Goal: Ask a question

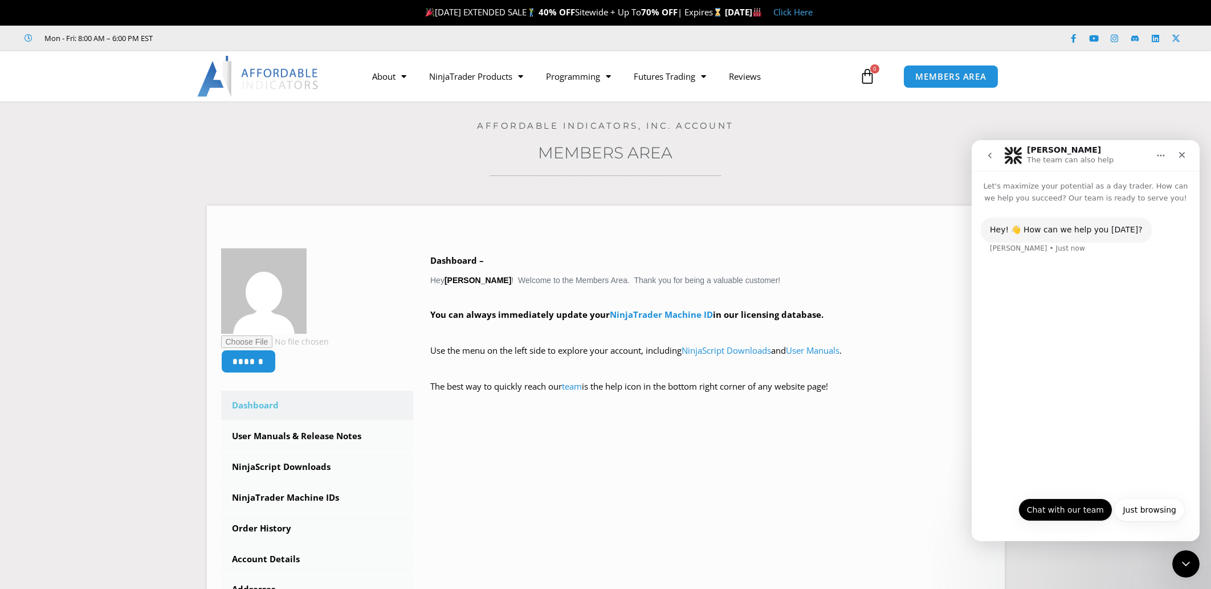
click at [1088, 513] on button "Chat with our team" at bounding box center [1065, 510] width 94 height 23
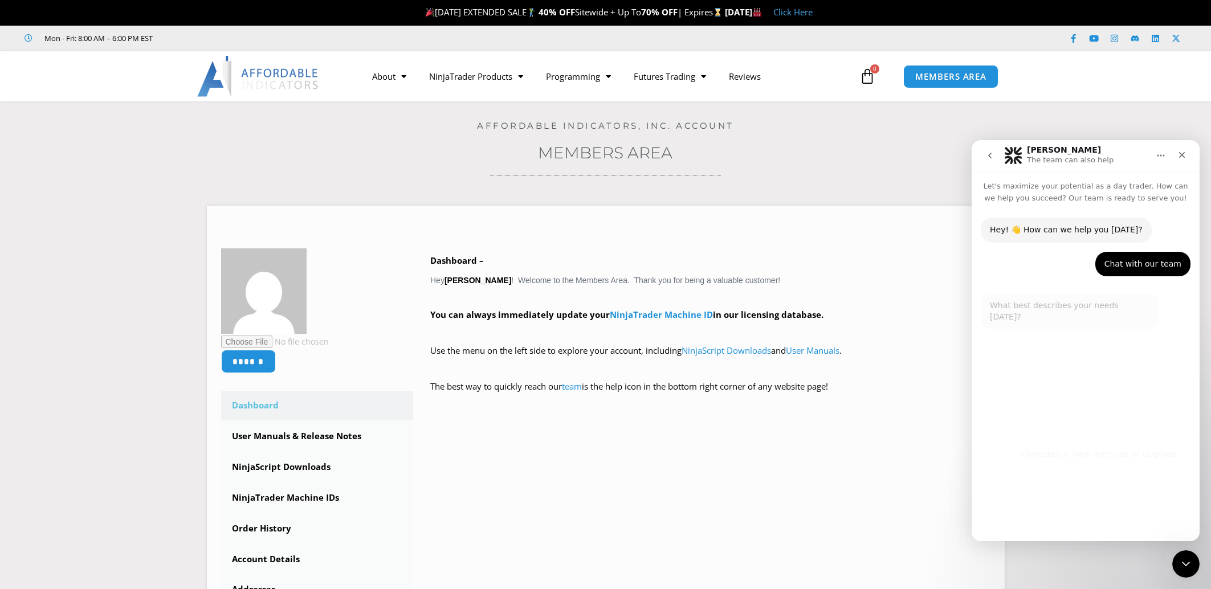
click at [1090, 375] on div "Hey! 👋 How can we help you today? Solomon • Just now Chat with our team Mike • …" at bounding box center [1085, 319] width 228 height 231
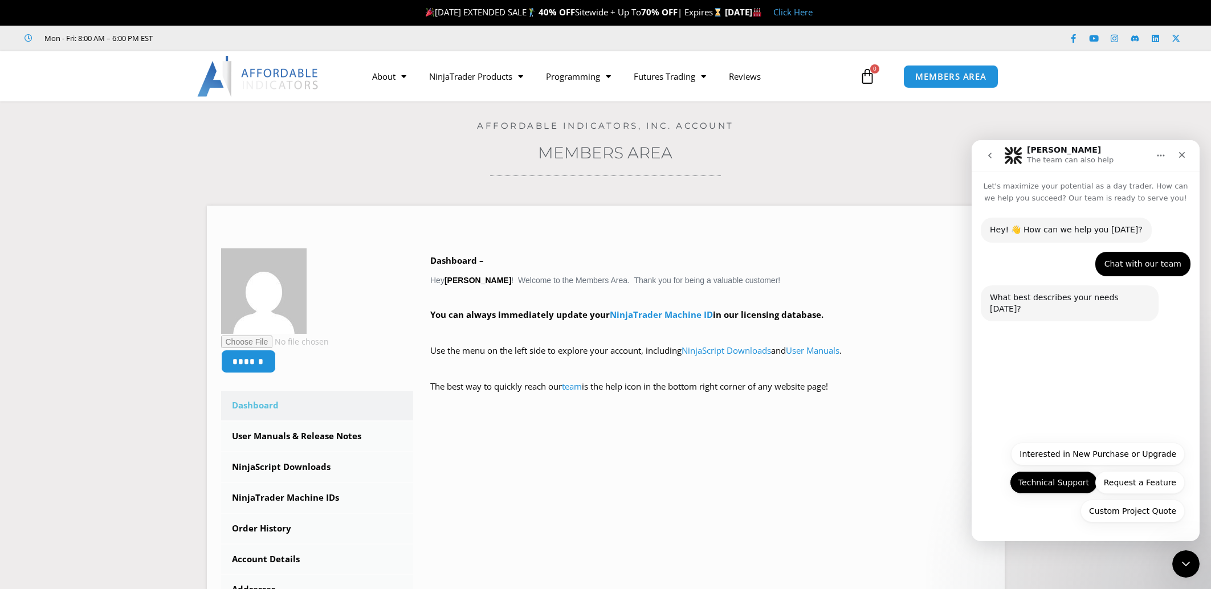
click at [1064, 485] on button "Technical Support" at bounding box center [1053, 482] width 88 height 23
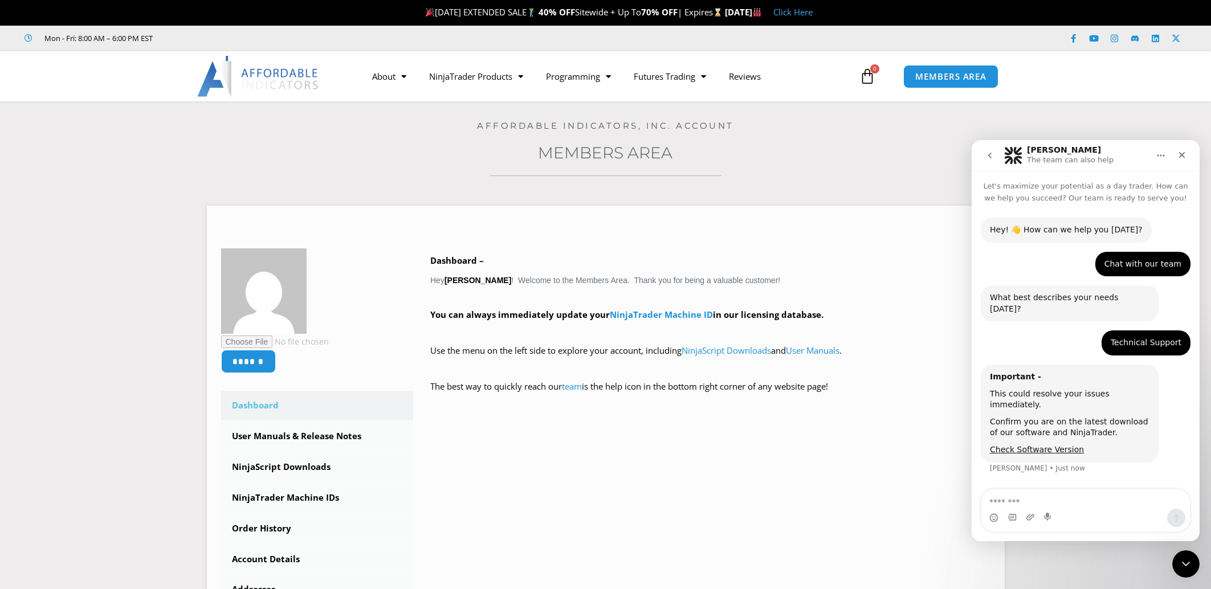
click at [1051, 502] on textarea "Message…" at bounding box center [1085, 499] width 209 height 19
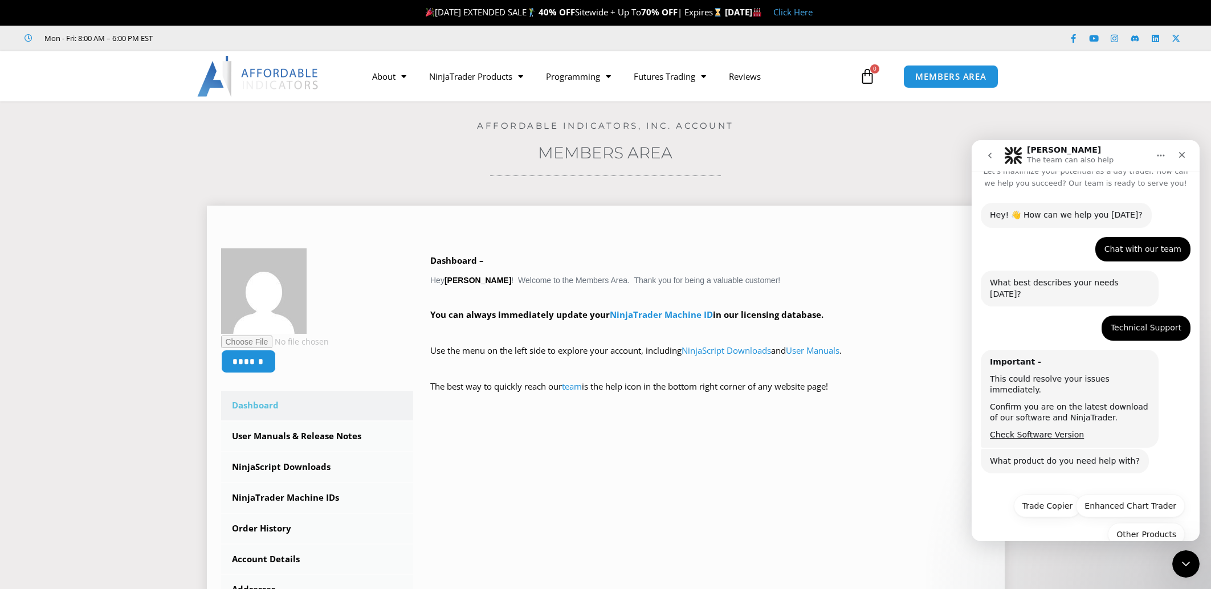
scroll to position [17, 0]
click at [887, 453] on div "****** Dashboard Subscriptions User Manuals & Release Notes NinjaScript Downloa…" at bounding box center [606, 458] width 770 height 418
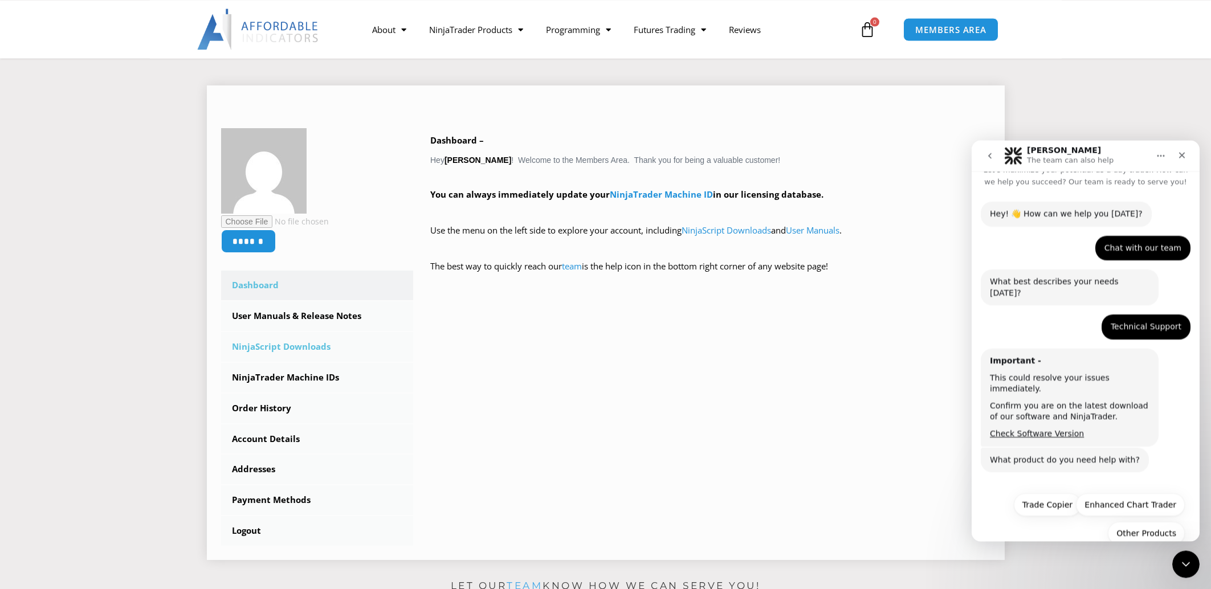
scroll to position [203, 0]
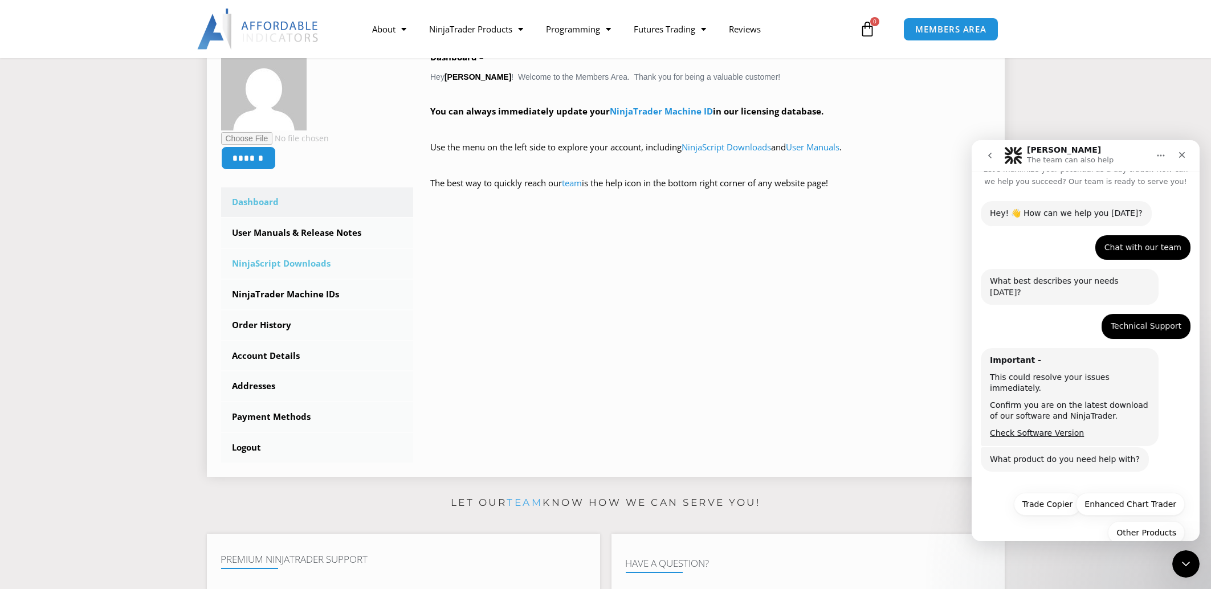
click at [302, 266] on link "NinjaScript Downloads" at bounding box center [317, 264] width 193 height 30
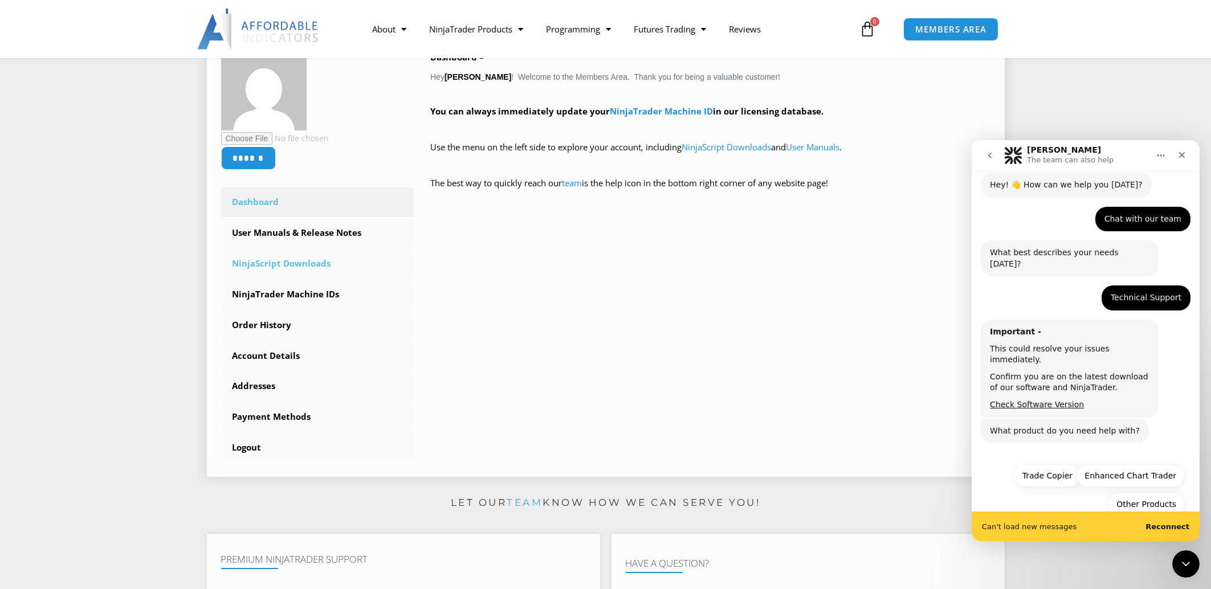
scroll to position [46, 0]
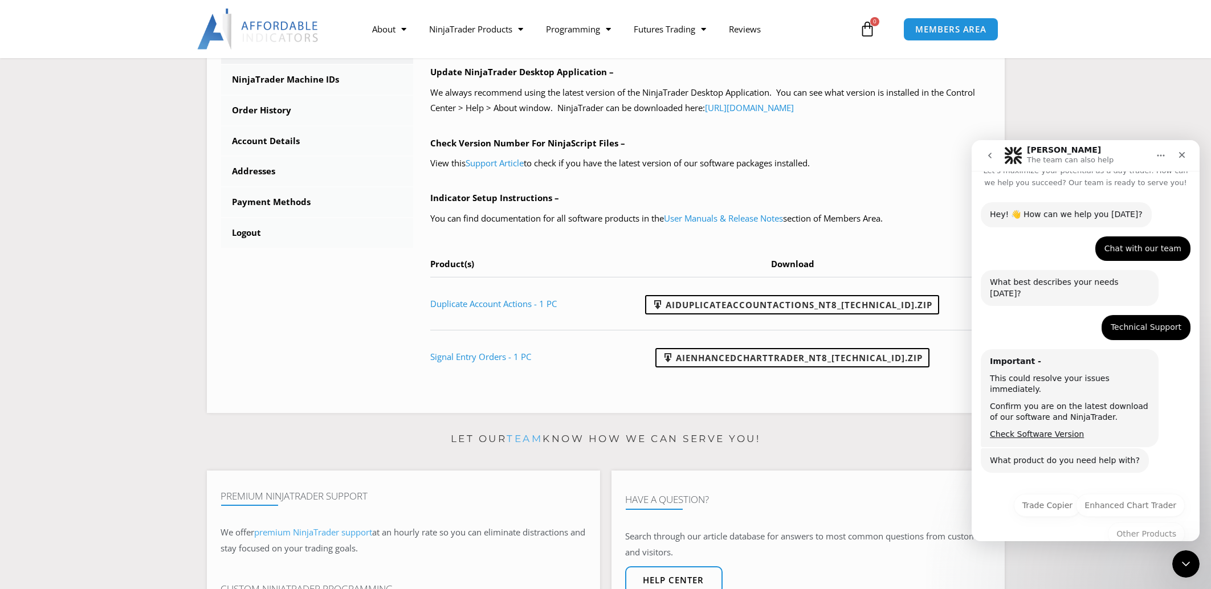
scroll to position [17, 0]
click at [1149, 522] on button "Other Products" at bounding box center [1146, 533] width 77 height 23
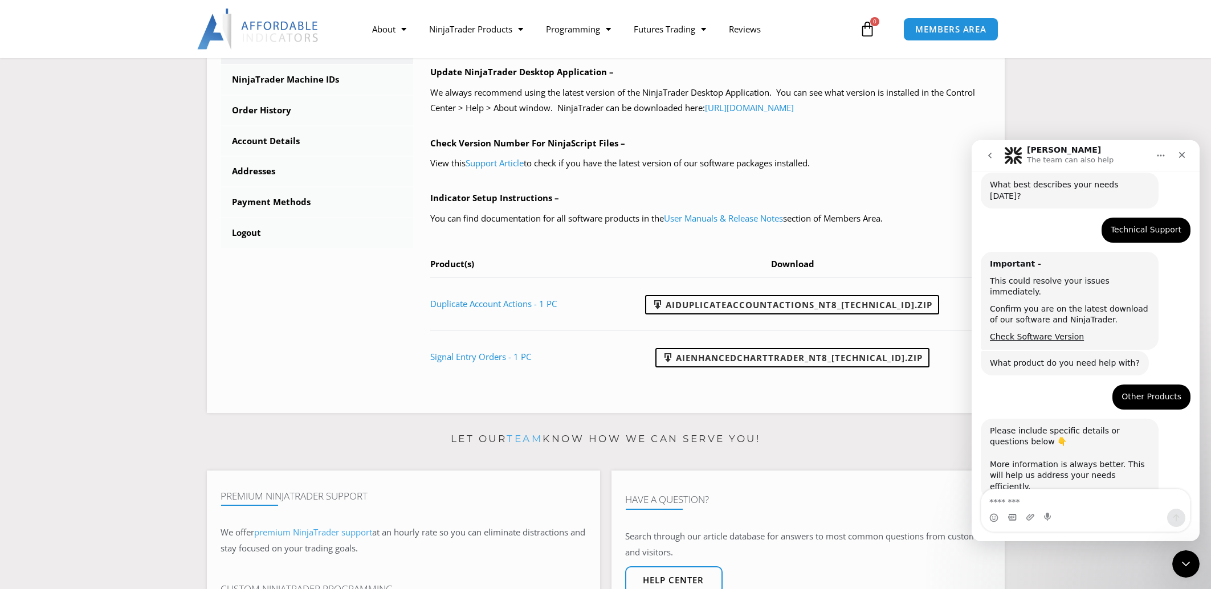
scroll to position [113, 0]
click at [1037, 492] on textarea "Message…" at bounding box center [1085, 499] width 209 height 19
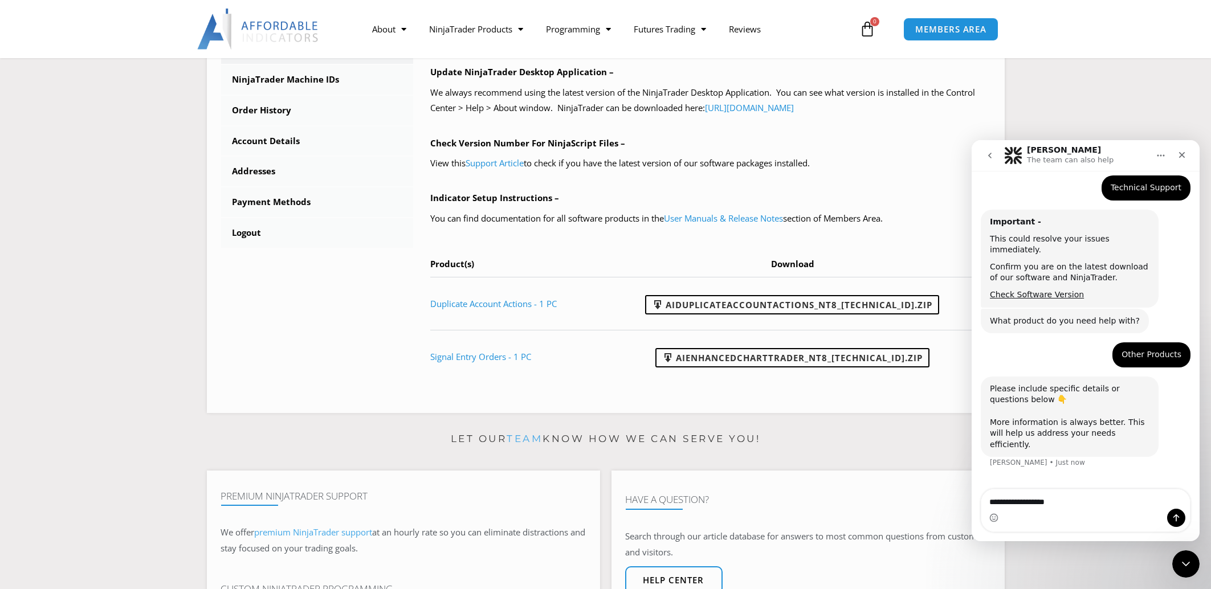
scroll to position [157, 0]
type textarea "*"
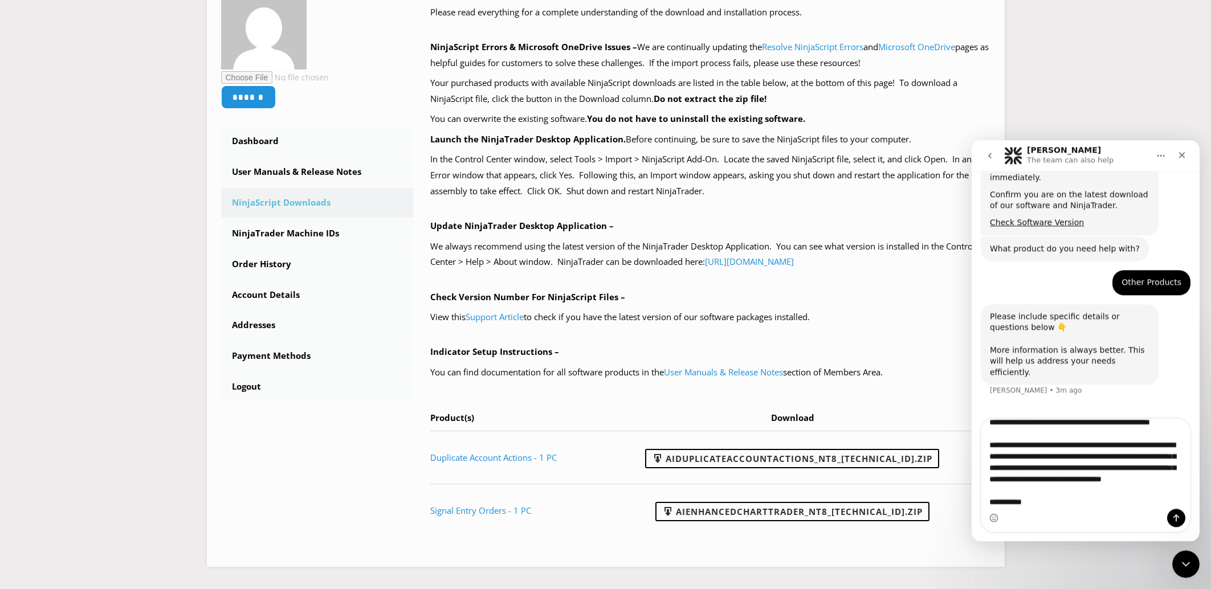
scroll to position [815, 0]
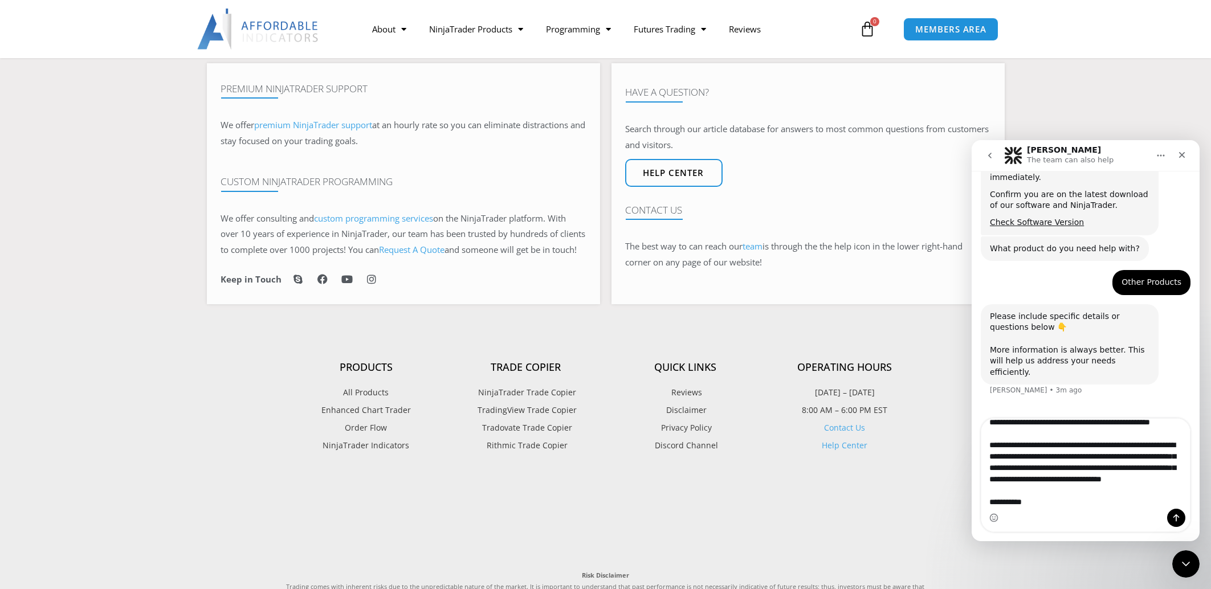
type textarea "**********"
click at [1177, 518] on icon "Send a message…" at bounding box center [1175, 518] width 9 height 9
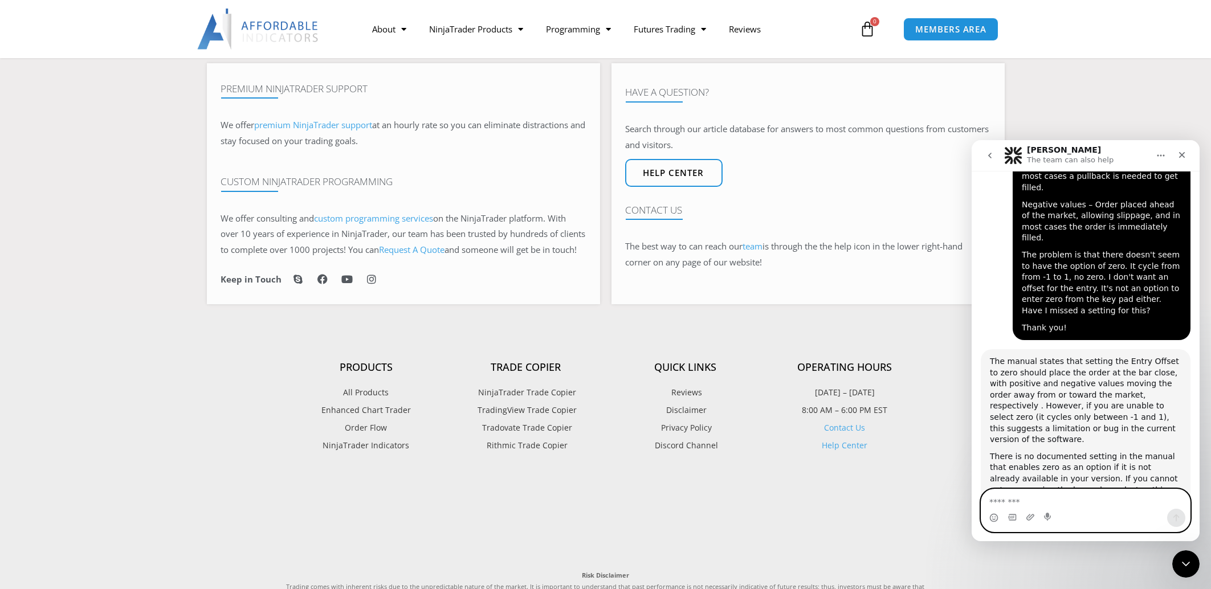
scroll to position [0, 0]
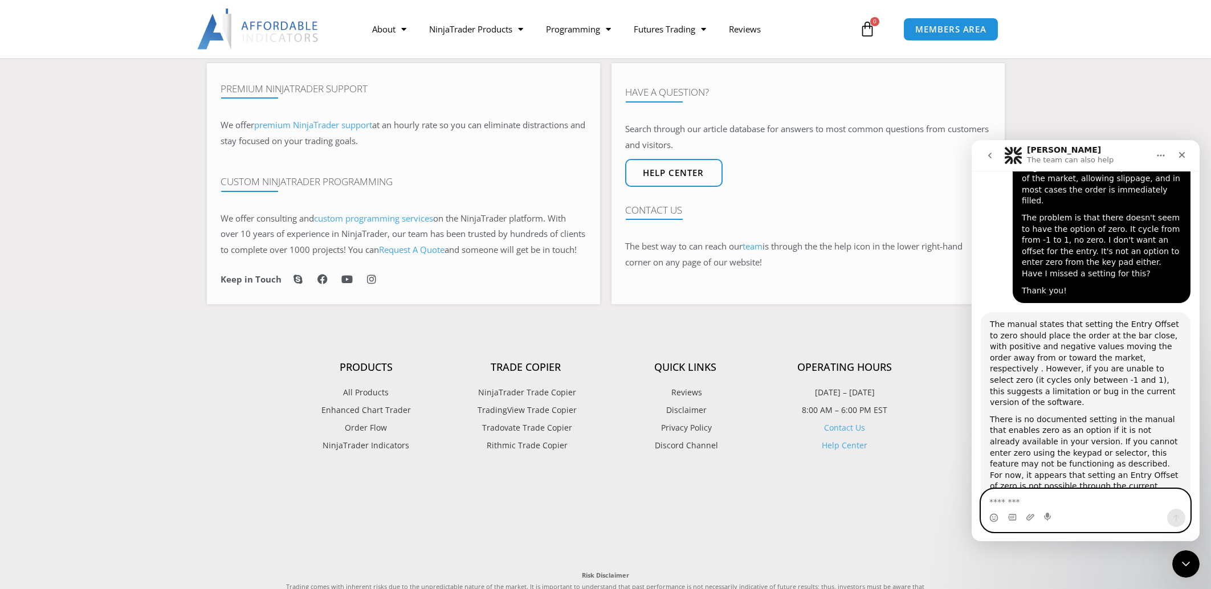
click at [1111, 502] on textarea "Message…" at bounding box center [1085, 499] width 209 height 19
click at [1053, 500] on textarea "Message…" at bounding box center [1085, 499] width 209 height 19
type textarea "**********"
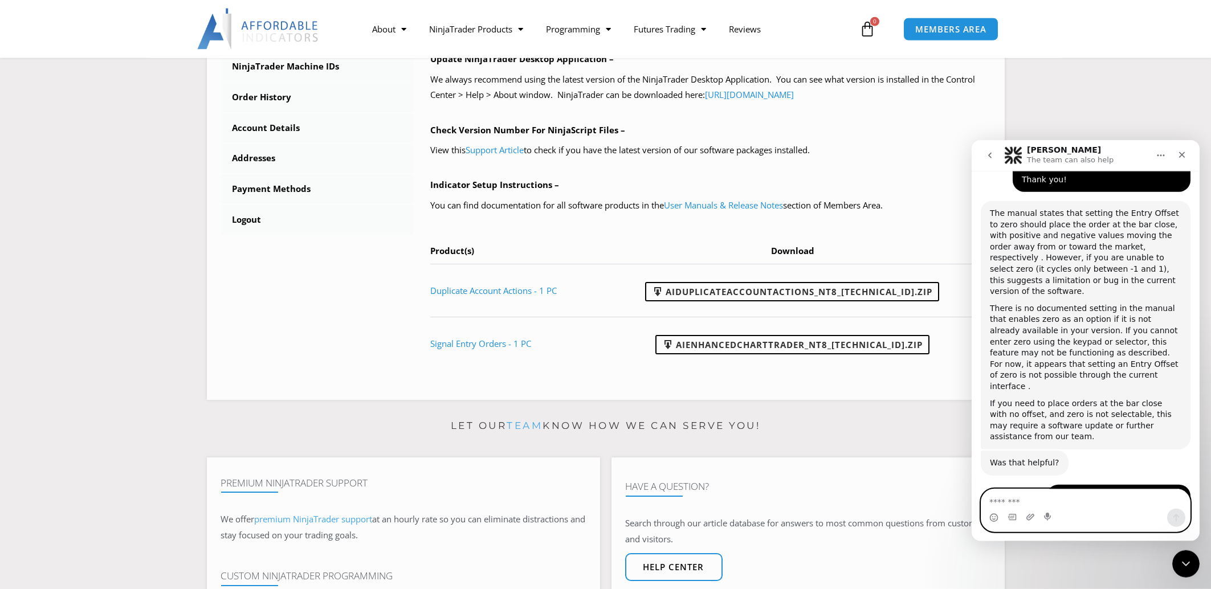
scroll to position [407, 0]
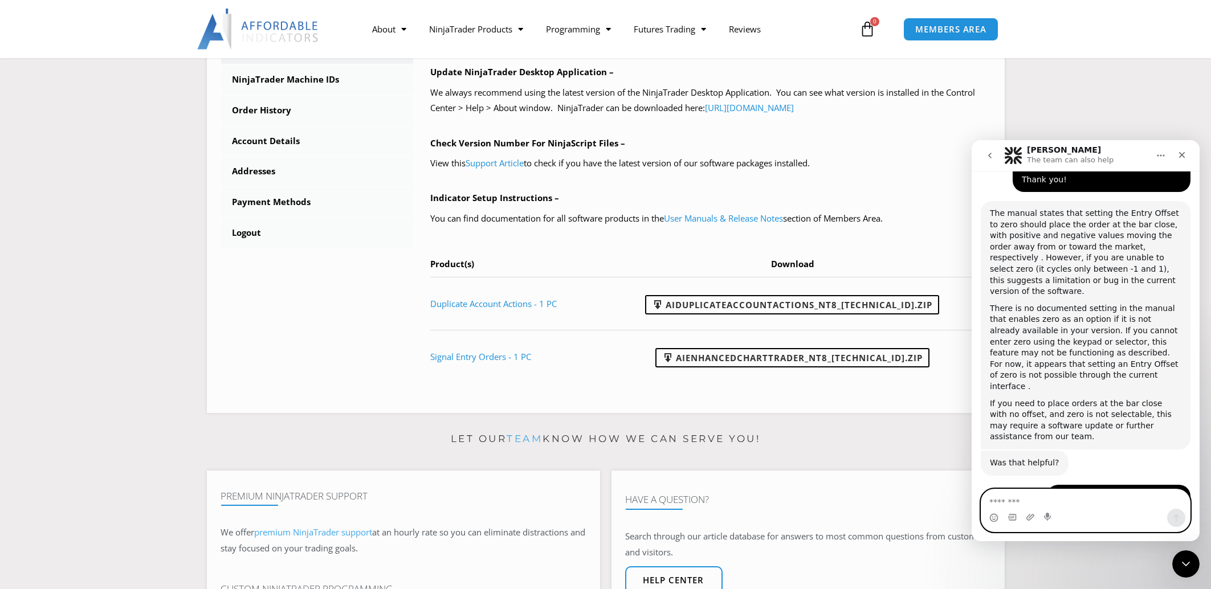
click at [1100, 500] on textarea "Message…" at bounding box center [1085, 499] width 209 height 19
type textarea "**********"
click at [1176, 522] on icon "Send a message…" at bounding box center [1175, 518] width 9 height 9
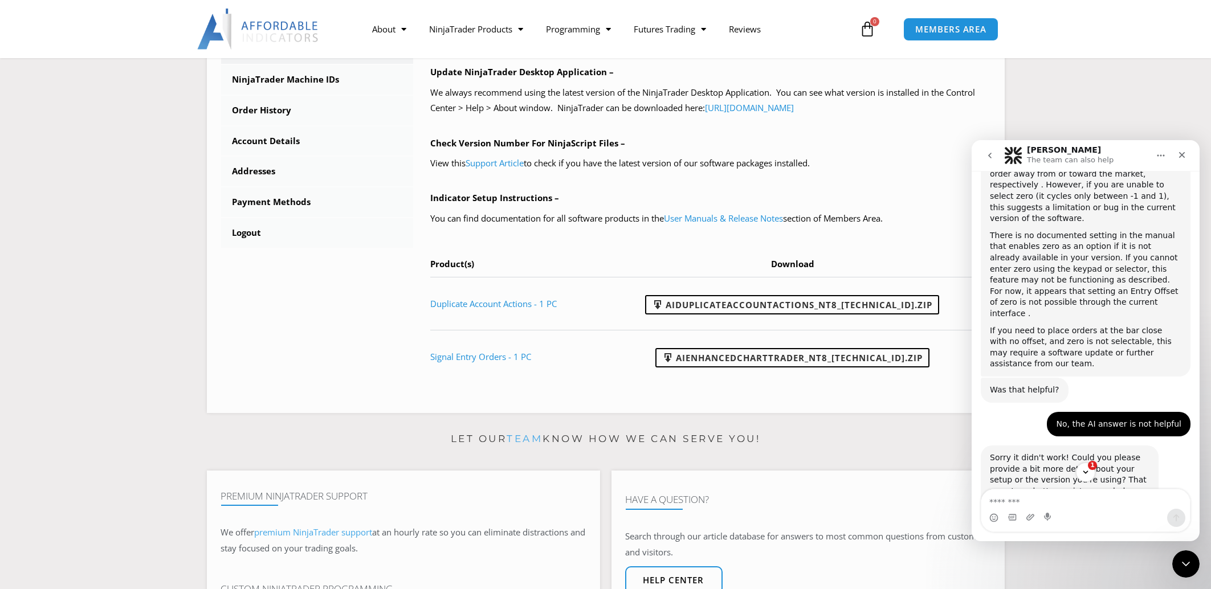
drag, startPoint x: 1195, startPoint y: 442, endPoint x: 2171, endPoint y: 642, distance: 996.1
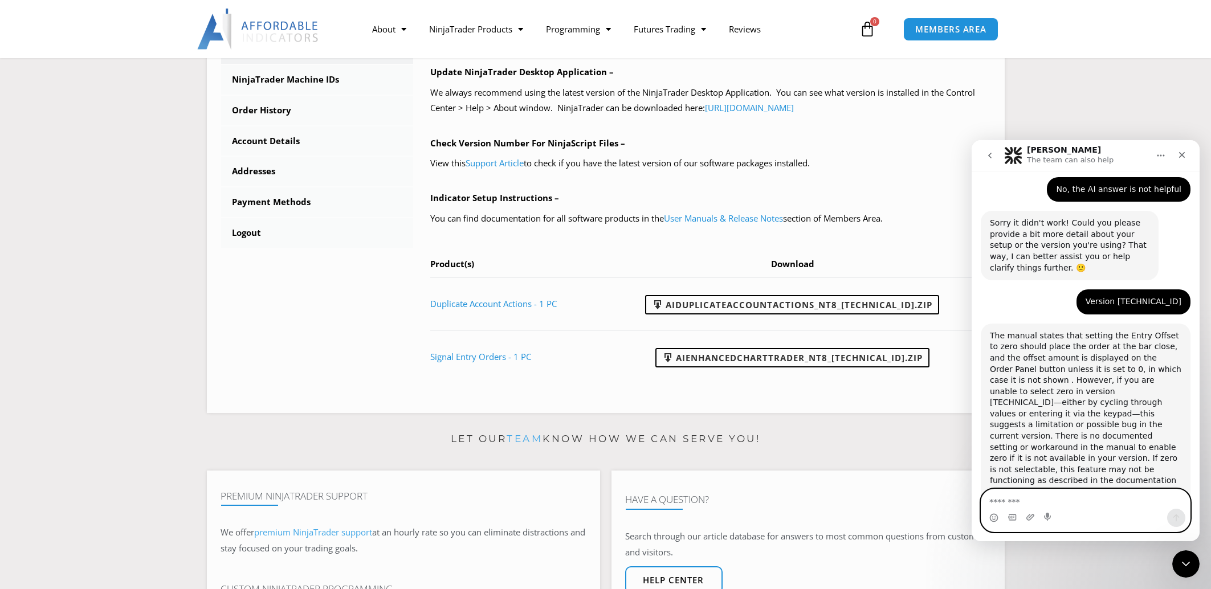
click at [1103, 507] on textarea "Message…" at bounding box center [1085, 499] width 209 height 19
click at [1065, 502] on textarea "Message…" at bounding box center [1085, 499] width 209 height 19
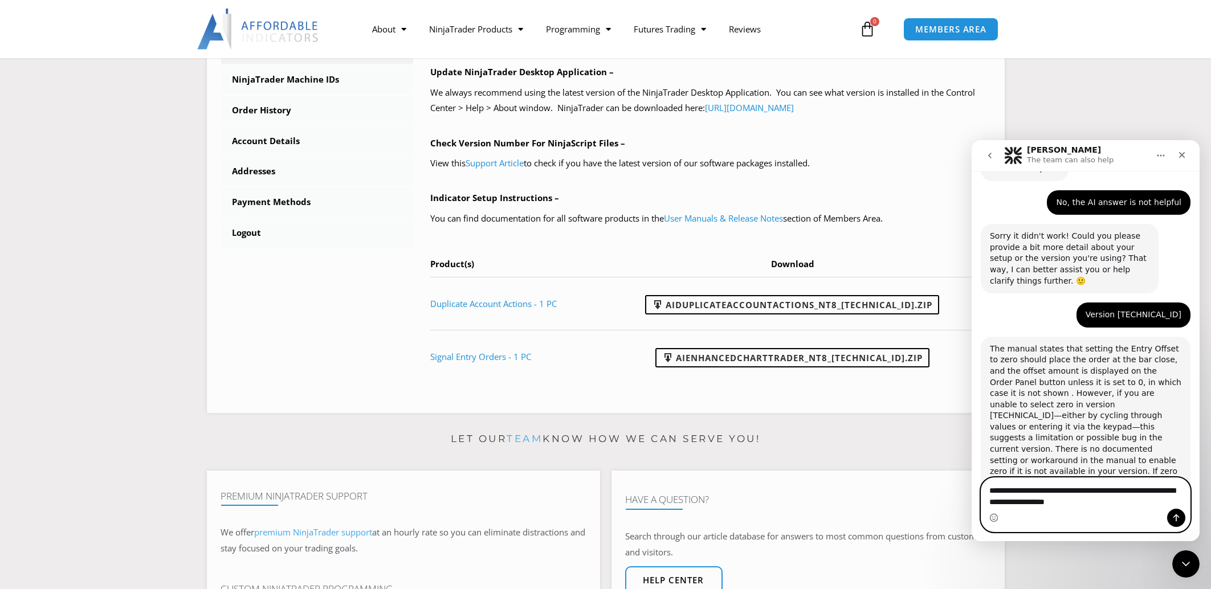
type textarea "**********"
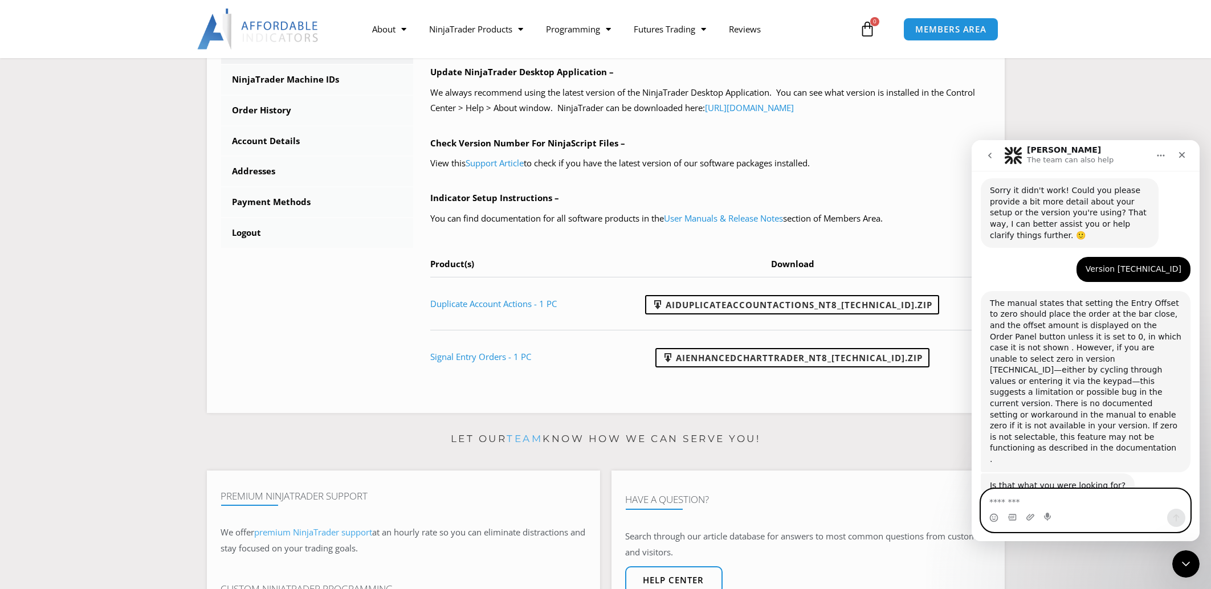
scroll to position [1159, 0]
click at [1083, 503] on textarea "Message…" at bounding box center [1085, 499] width 209 height 19
type textarea "**********"
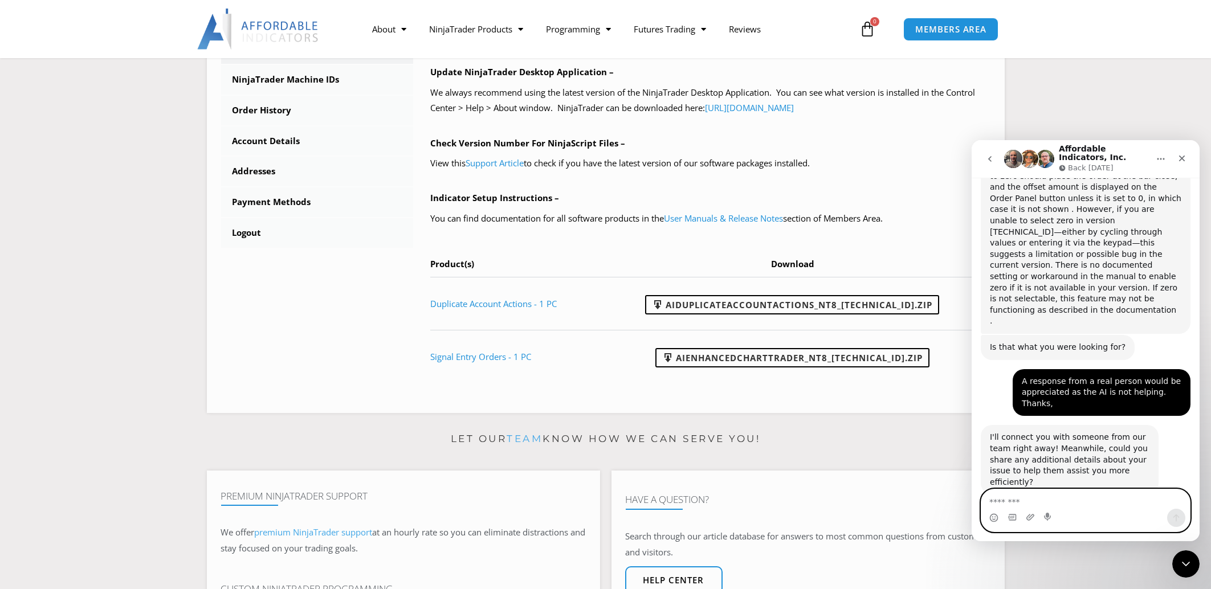
scroll to position [1304, 0]
click at [1113, 495] on textarea "Message…" at bounding box center [1085, 499] width 209 height 19
type textarea "******"
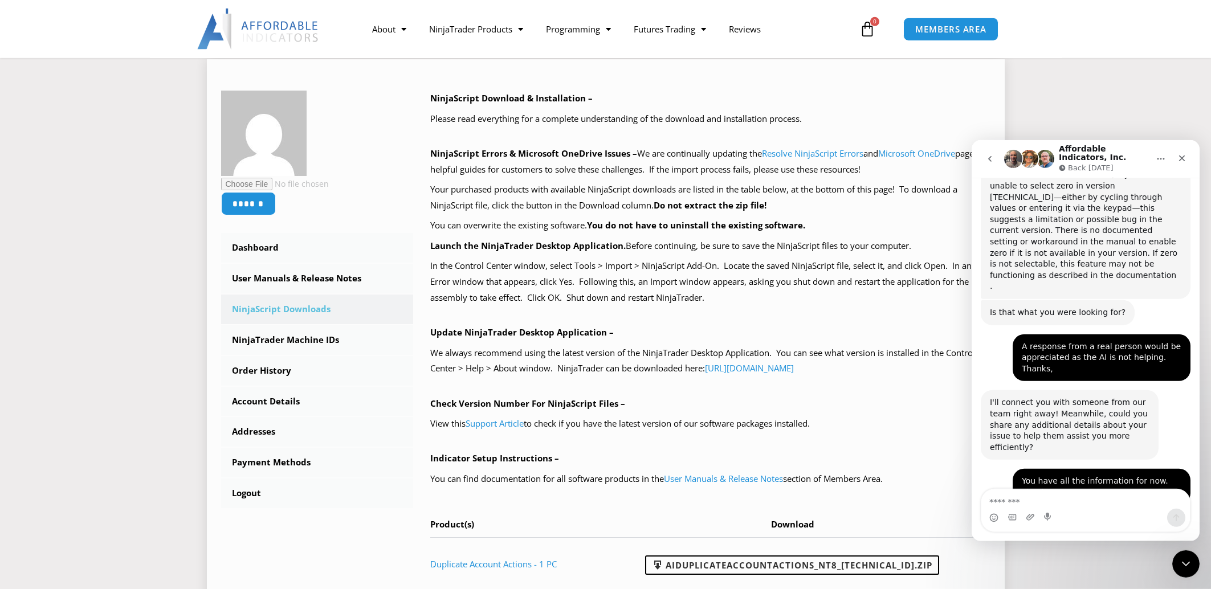
scroll to position [0, 0]
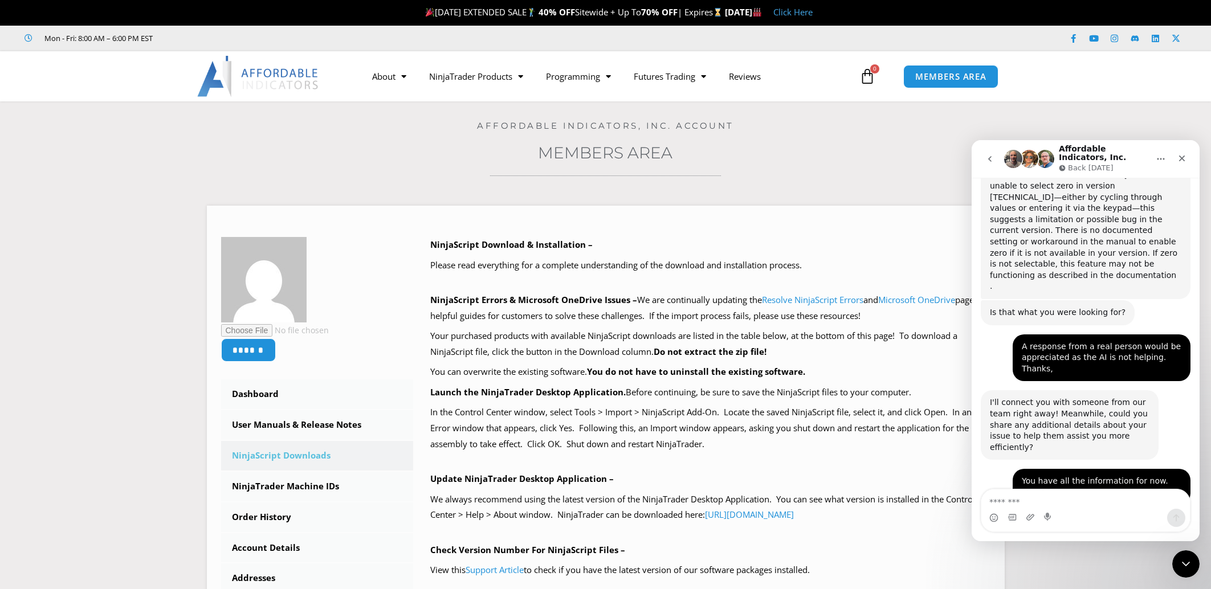
click at [990, 159] on icon "go back" at bounding box center [989, 158] width 9 height 9
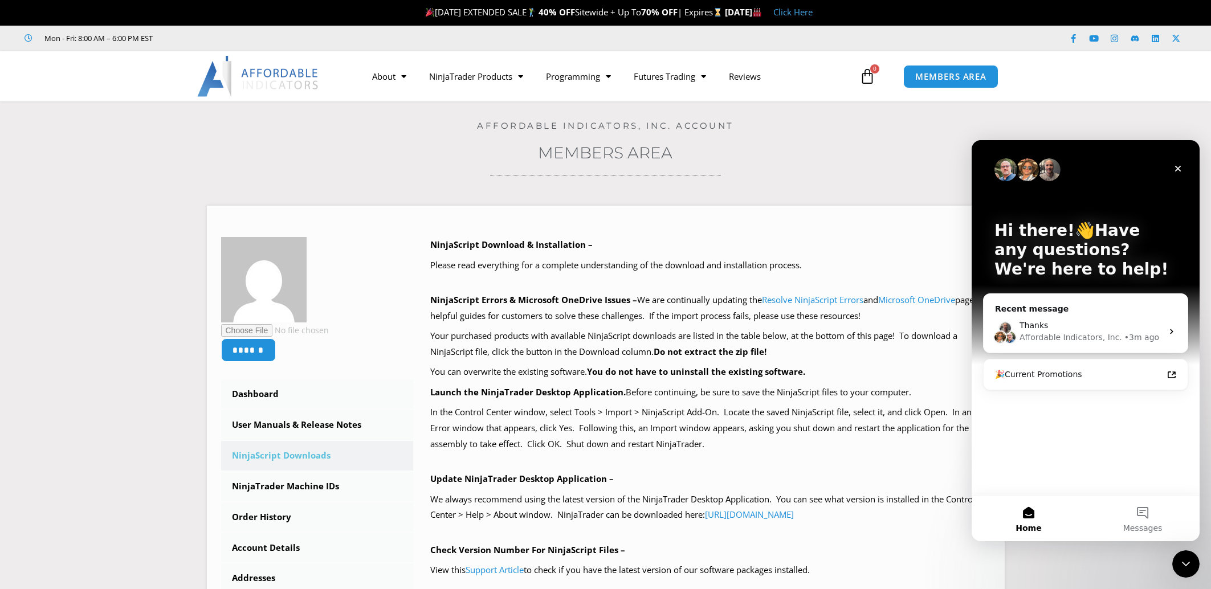
scroll to position [1065, 0]
click at [1143, 524] on span "Messages" at bounding box center [1142, 528] width 39 height 8
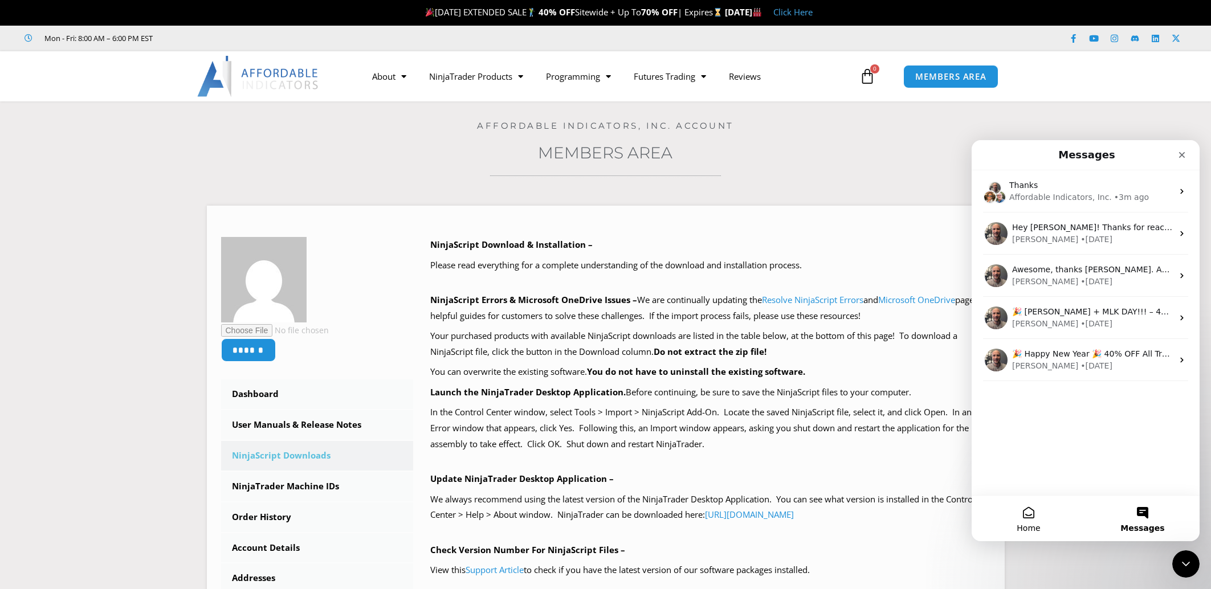
click at [1031, 518] on button "Home" at bounding box center [1028, 519] width 114 height 46
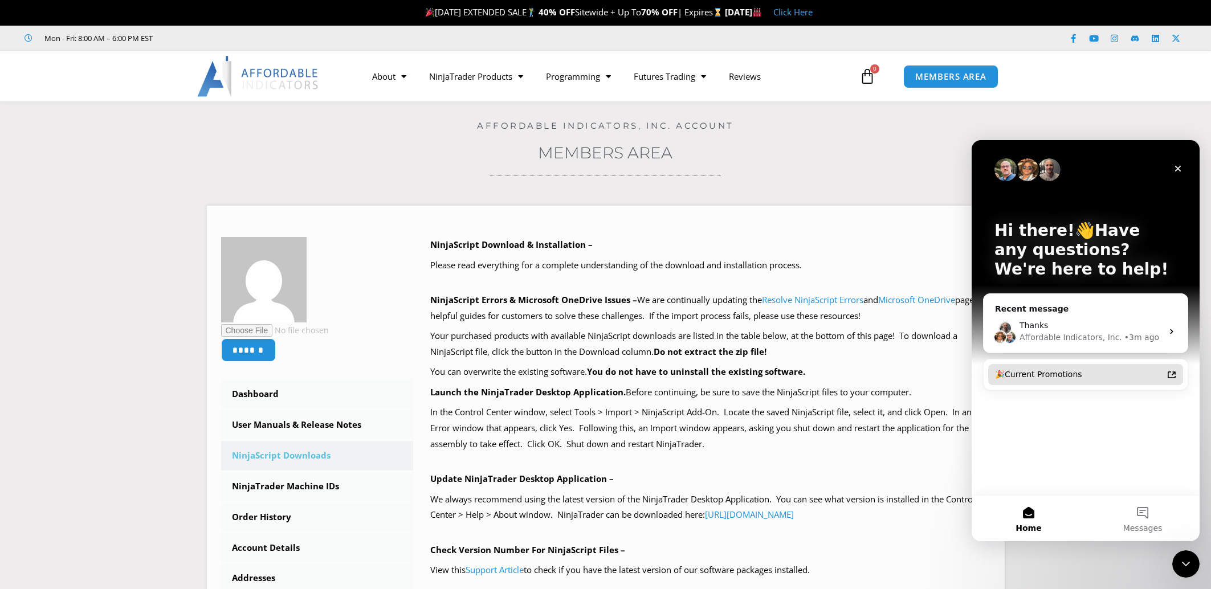
click at [1065, 377] on div "🎉Current Promotions" at bounding box center [1079, 375] width 168 height 12
click at [1150, 512] on button "Messages" at bounding box center [1142, 519] width 114 height 46
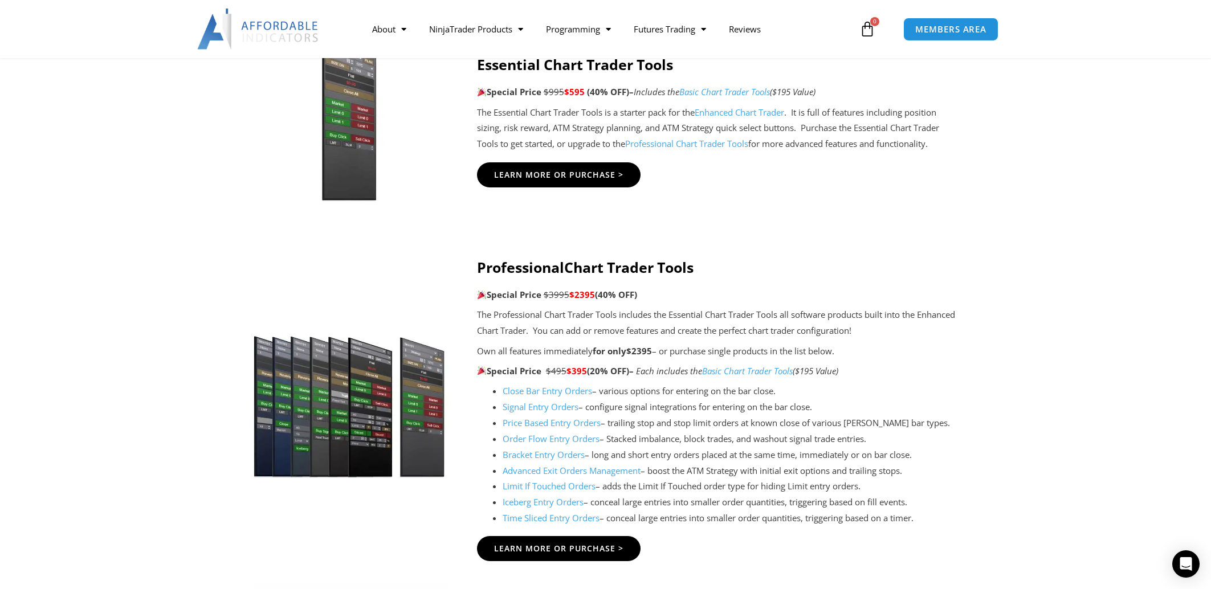
scroll to position [815, 0]
